Goal: Task Accomplishment & Management: Manage account settings

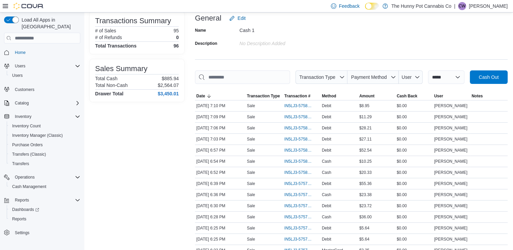
scroll to position [5, 0]
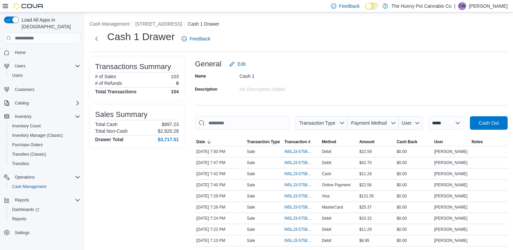
click at [393, 74] on div "Name Cash 1 Description No Description added" at bounding box center [351, 83] width 313 height 24
click at [296, 230] on span "IN5LJ3-5758307" at bounding box center [298, 229] width 28 height 5
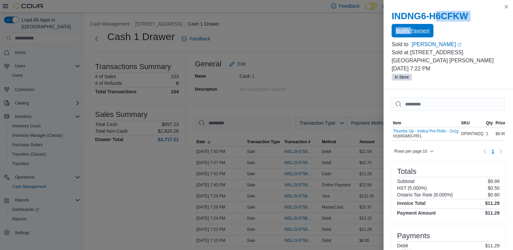
drag, startPoint x: 432, startPoint y: 13, endPoint x: 411, endPoint y: 30, distance: 27.7
click at [411, 30] on div "INDNG6-H6CFKW Modify Payment" at bounding box center [448, 24] width 113 height 27
click at [411, 30] on span "Modify Payment" at bounding box center [413, 30] width 34 height 7
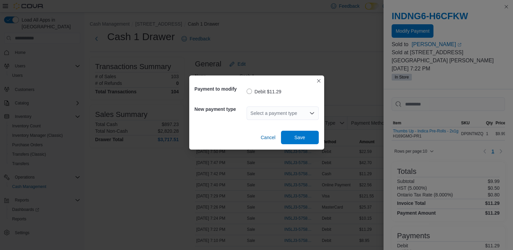
click at [258, 107] on div "Select a payment type" at bounding box center [283, 113] width 72 height 13
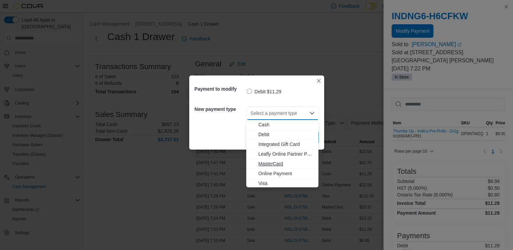
click at [274, 160] on button "MasterCard" at bounding box center [282, 164] width 72 height 10
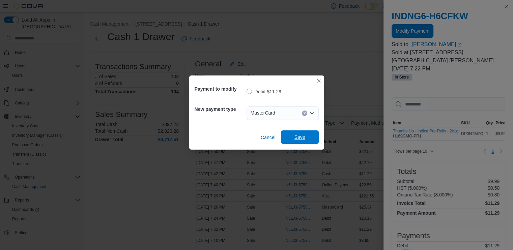
click at [299, 139] on span "Save" at bounding box center [299, 137] width 11 height 7
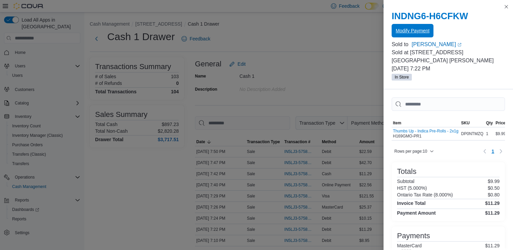
click at [418, 36] on span "Modify Payment" at bounding box center [413, 30] width 34 height 13
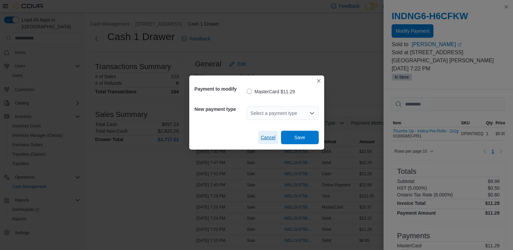
click at [269, 137] on span "Cancel" at bounding box center [268, 137] width 15 height 7
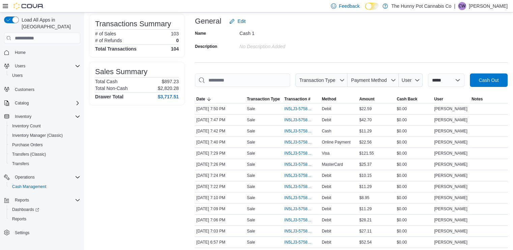
scroll to position [57, 0]
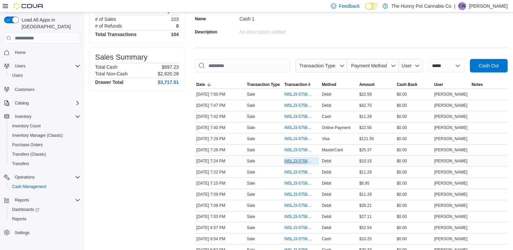
click at [287, 157] on span "IN5LJ3-5758323" at bounding box center [301, 161] width 35 height 8
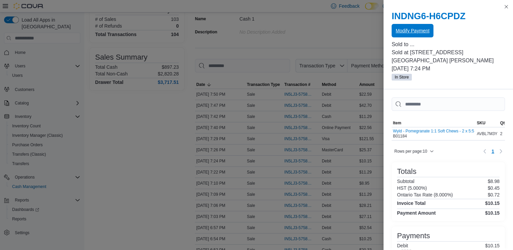
click at [418, 28] on span "Modify Payment" at bounding box center [413, 30] width 34 height 13
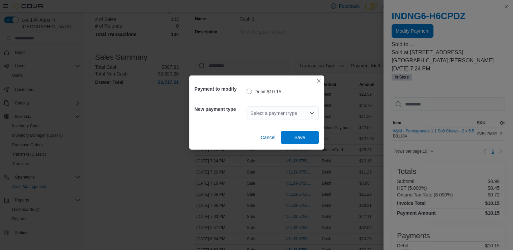
click at [297, 111] on div "Select a payment type" at bounding box center [283, 113] width 72 height 13
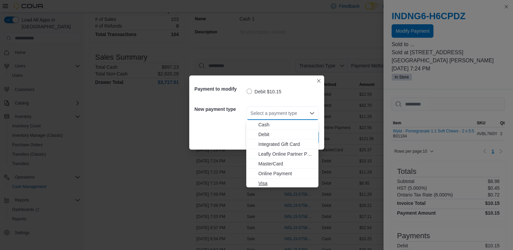
click at [263, 182] on span "Visa" at bounding box center [286, 183] width 56 height 7
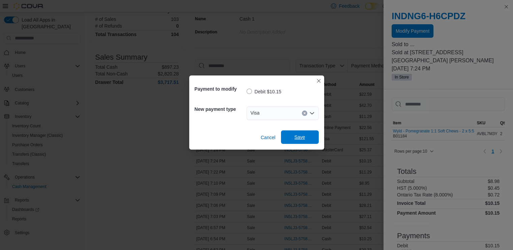
click at [297, 136] on span "Save" at bounding box center [299, 137] width 11 height 7
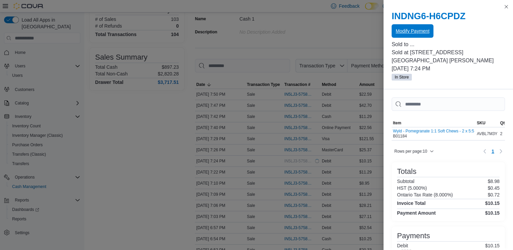
scroll to position [0, 0]
click at [411, 34] on span "Modify Payment" at bounding box center [413, 30] width 34 height 13
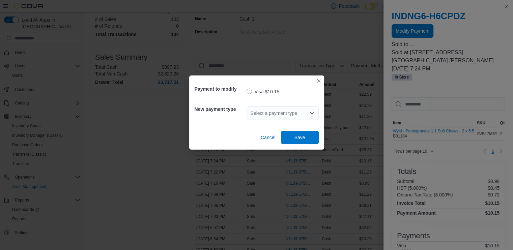
click at [256, 117] on div "Select a payment type" at bounding box center [283, 113] width 72 height 13
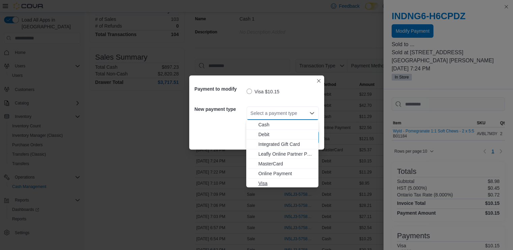
click at [259, 179] on button "Visa" at bounding box center [282, 184] width 72 height 10
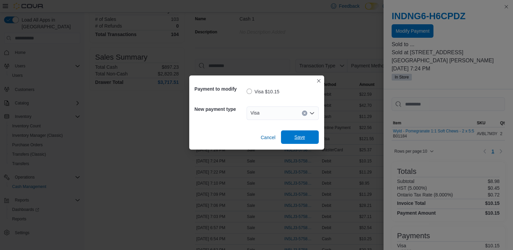
click at [309, 133] on span "Save" at bounding box center [300, 137] width 30 height 13
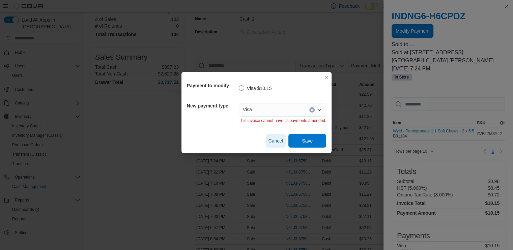
click at [277, 142] on span "Cancel" at bounding box center [276, 141] width 15 height 7
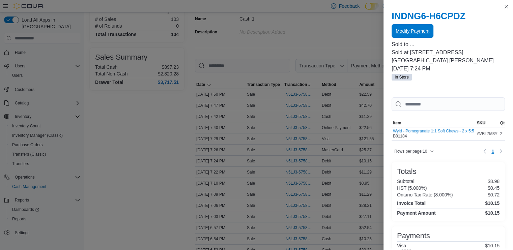
scroll to position [45, 0]
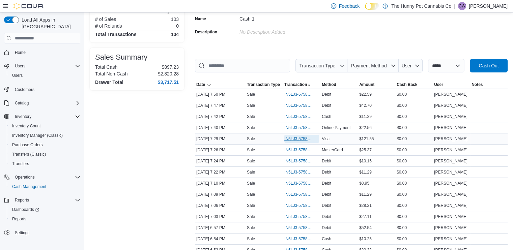
click at [294, 139] on span "IN5LJ3-5758367" at bounding box center [298, 138] width 28 height 5
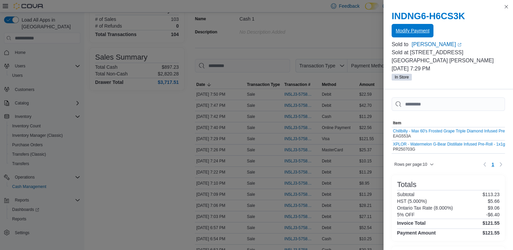
click at [421, 36] on span "Modify Payment" at bounding box center [413, 30] width 34 height 13
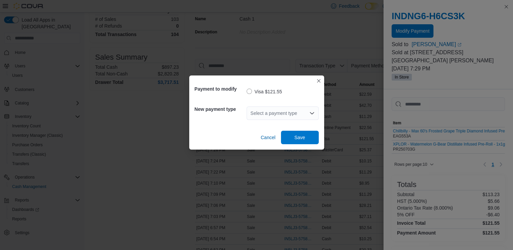
click at [299, 103] on div "Select a payment type" at bounding box center [283, 114] width 72 height 22
click at [289, 107] on div "Select a payment type" at bounding box center [283, 113] width 72 height 13
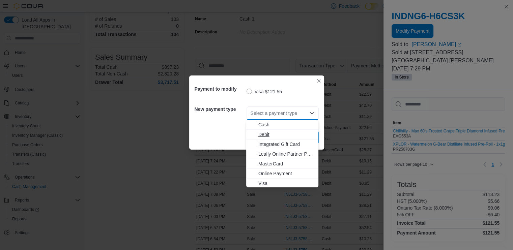
click at [262, 134] on span "Debit" at bounding box center [286, 134] width 56 height 7
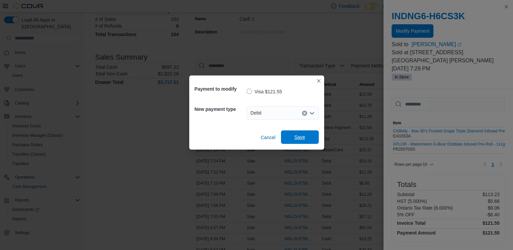
click at [297, 139] on span "Save" at bounding box center [299, 137] width 11 height 7
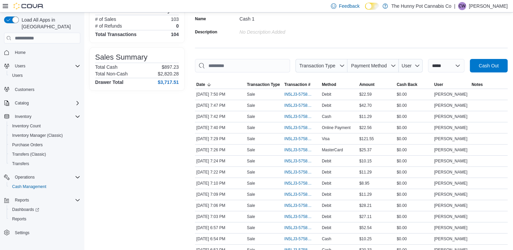
scroll to position [0, 0]
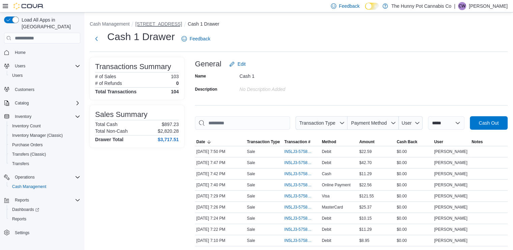
click at [147, 26] on button "[STREET_ADDRESS]" at bounding box center [158, 23] width 47 height 5
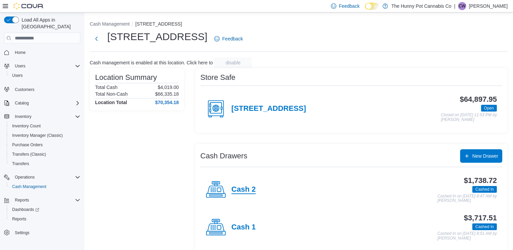
click at [243, 187] on h4 "Cash 2" at bounding box center [243, 190] width 24 height 9
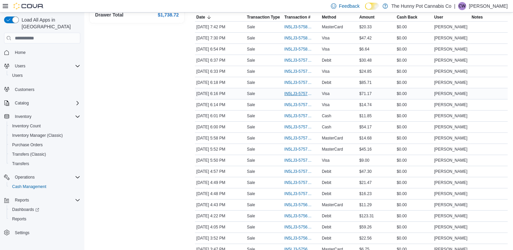
scroll to position [143, 0]
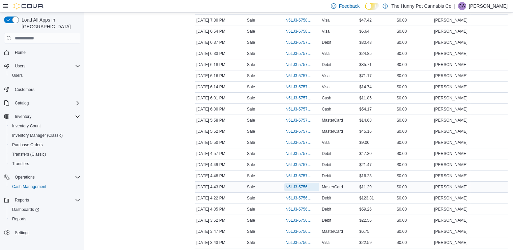
click at [288, 183] on span "IN5LJ3-5756966" at bounding box center [301, 187] width 35 height 8
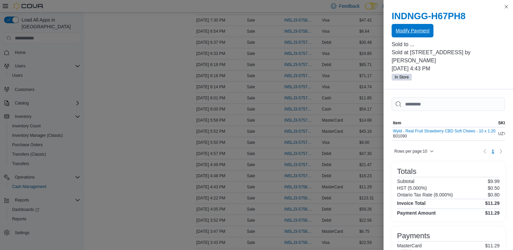
click at [406, 34] on span "Modify Payment" at bounding box center [413, 30] width 34 height 13
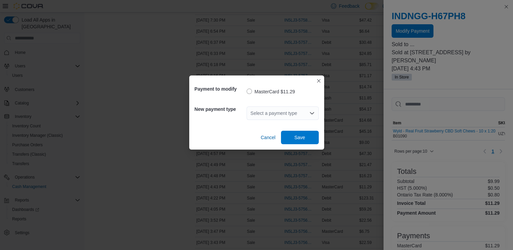
click at [269, 117] on div "Select a payment type" at bounding box center [283, 113] width 72 height 13
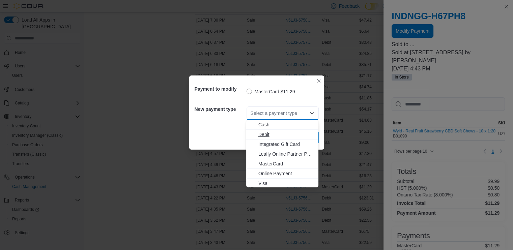
click at [267, 134] on span "Debit" at bounding box center [286, 134] width 56 height 7
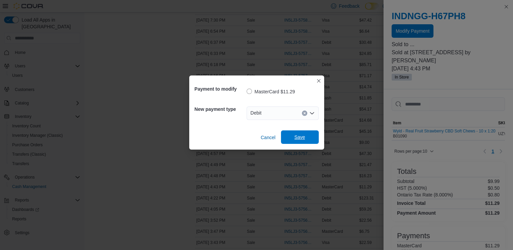
click at [303, 135] on span "Save" at bounding box center [299, 137] width 11 height 7
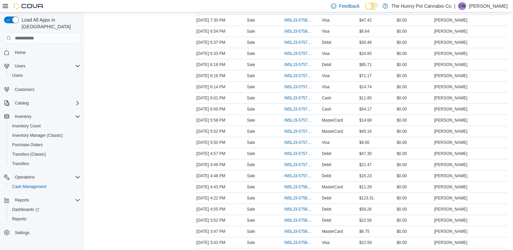
scroll to position [0, 0]
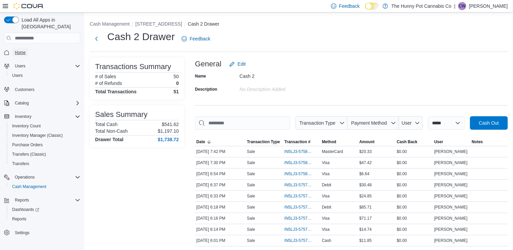
click at [27, 49] on link "Home" at bounding box center [20, 53] width 16 height 8
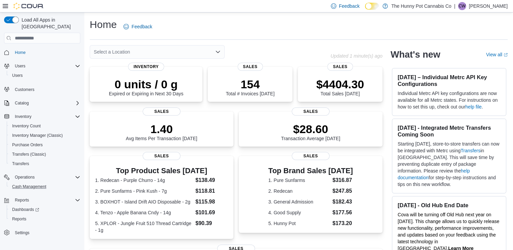
click at [33, 182] on button "Cash Management" at bounding box center [45, 186] width 76 height 9
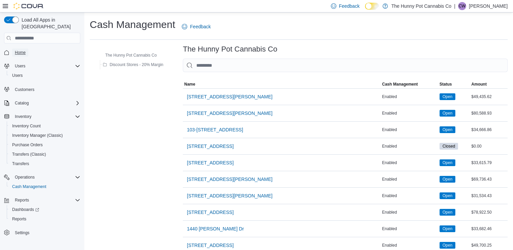
click at [17, 50] on span "Home" at bounding box center [20, 52] width 11 height 5
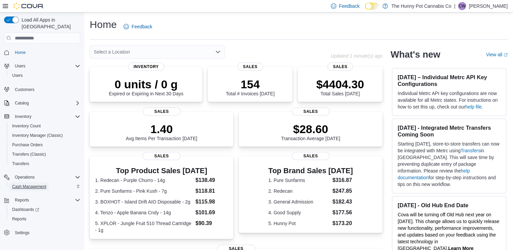
click at [27, 184] on span "Cash Management" at bounding box center [29, 186] width 34 height 5
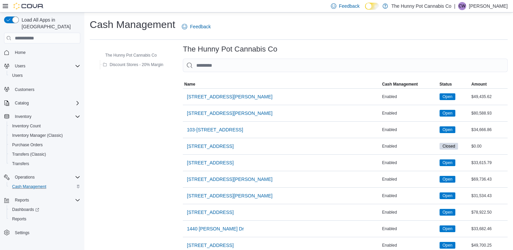
drag, startPoint x: 282, startPoint y: 54, endPoint x: 248, endPoint y: 58, distance: 34.0
click at [238, 62] on input "This is a search bar. As you type, the results lower in the page will automatic…" at bounding box center [345, 65] width 325 height 13
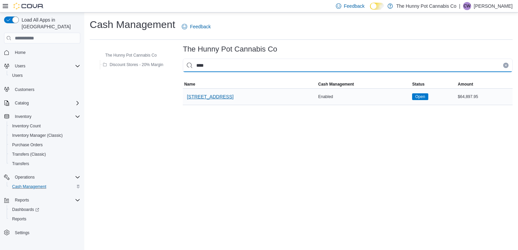
type input "****"
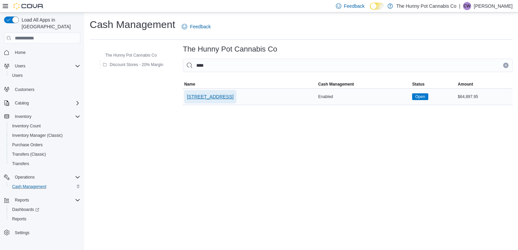
click at [211, 101] on span "[STREET_ADDRESS]" at bounding box center [210, 96] width 47 height 13
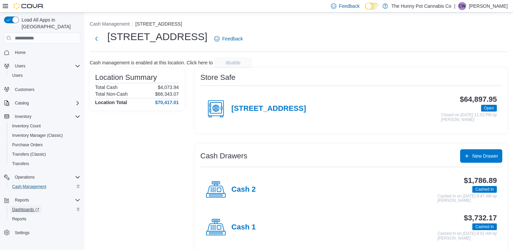
click at [19, 206] on span "Dashboards" at bounding box center [25, 210] width 27 height 8
click at [22, 217] on span "Reports" at bounding box center [19, 219] width 14 height 5
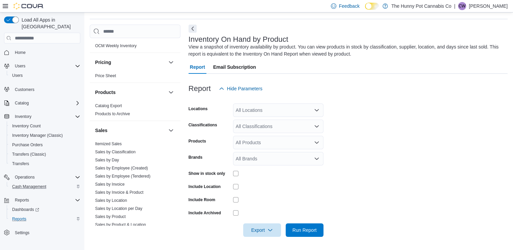
scroll to position [353, 0]
